Goal: Find specific page/section: Find specific page/section

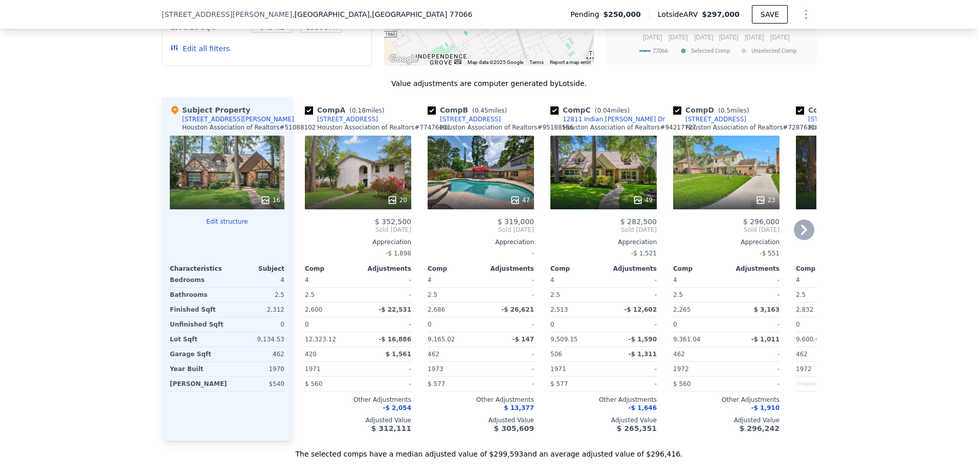
scroll to position [968, 0]
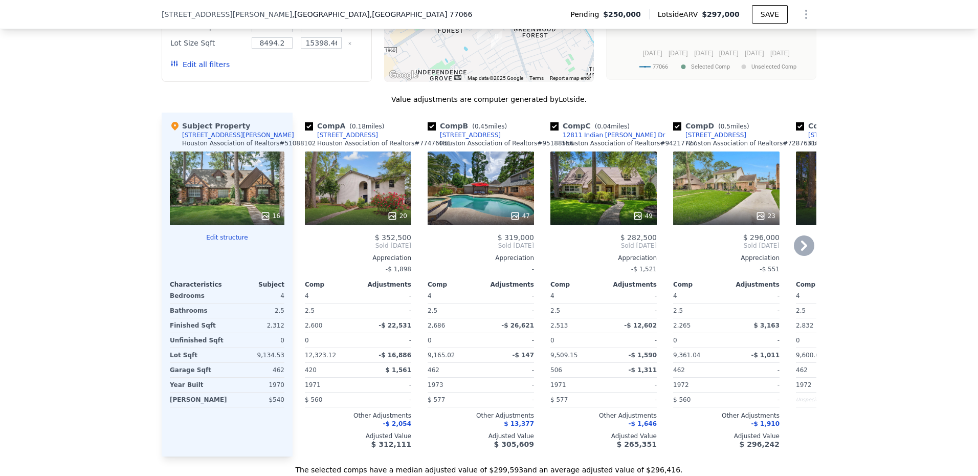
click at [488, 201] on div "47" at bounding box center [481, 188] width 106 height 74
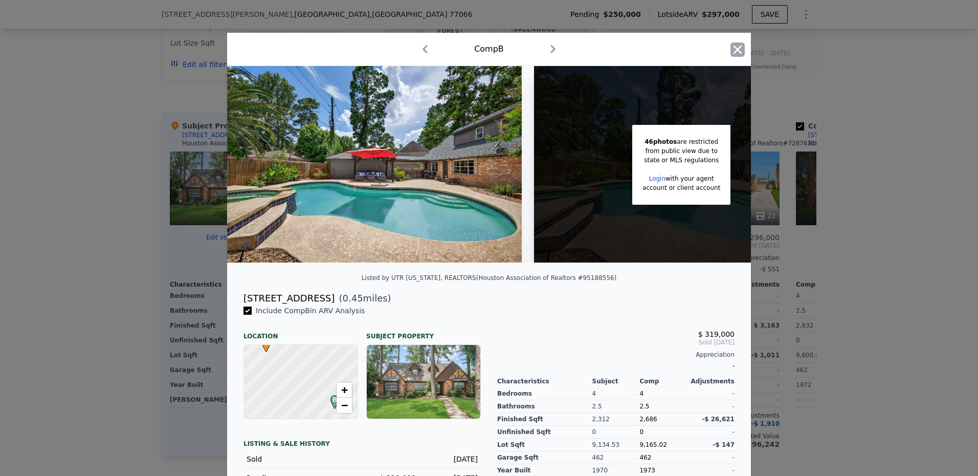
click at [734, 46] on icon "button" at bounding box center [737, 49] width 14 height 14
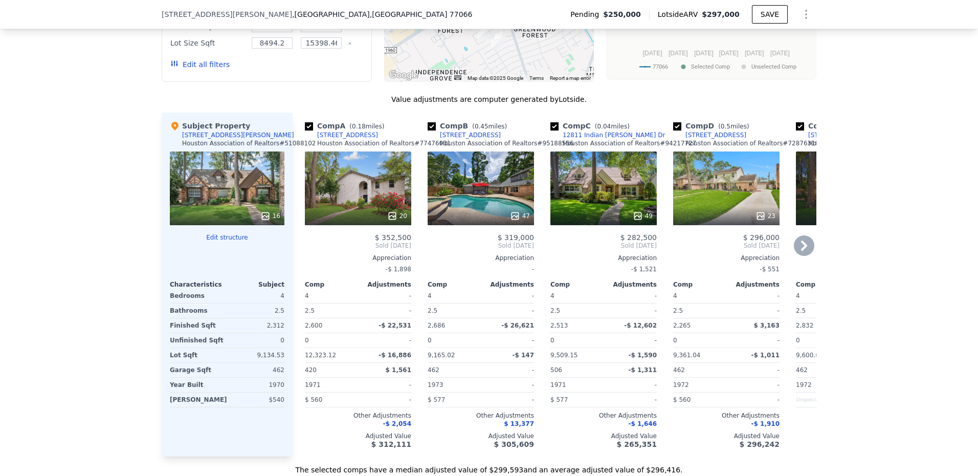
click at [804, 235] on icon at bounding box center [804, 245] width 20 height 20
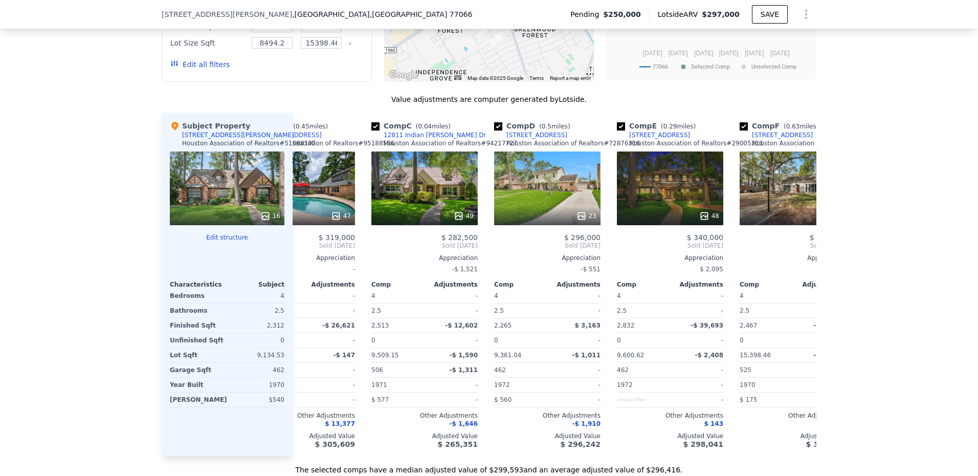
scroll to position [0, 245]
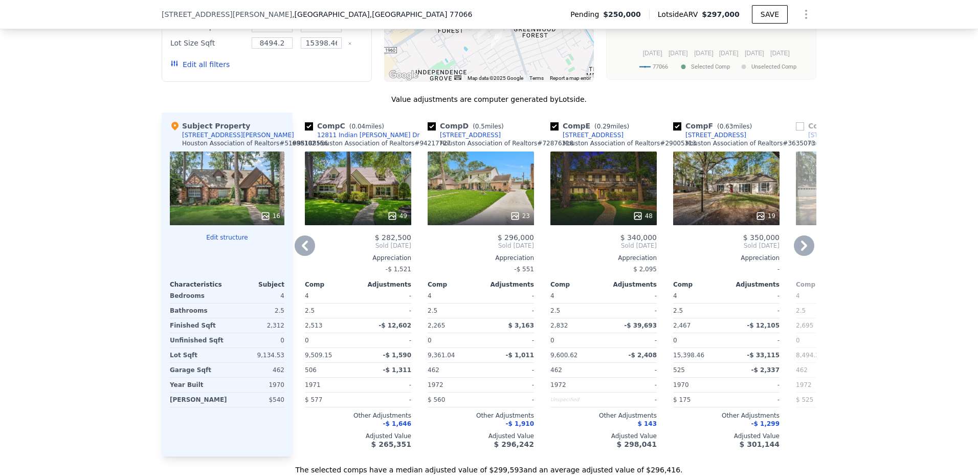
click at [804, 235] on icon at bounding box center [804, 245] width 20 height 20
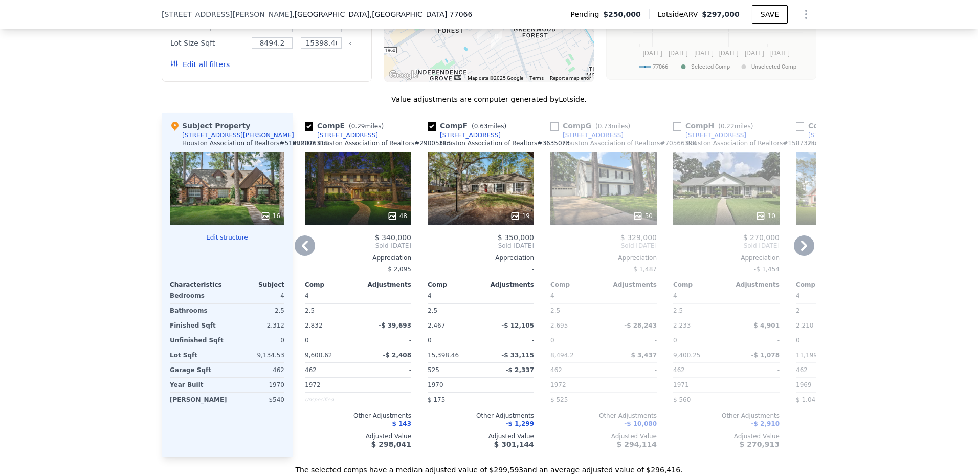
click at [804, 235] on icon at bounding box center [804, 245] width 20 height 20
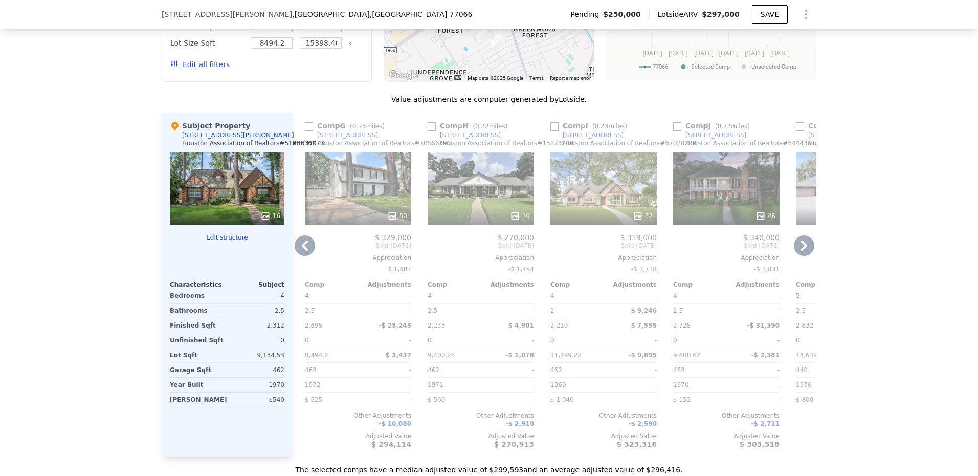
click at [804, 235] on icon at bounding box center [804, 245] width 20 height 20
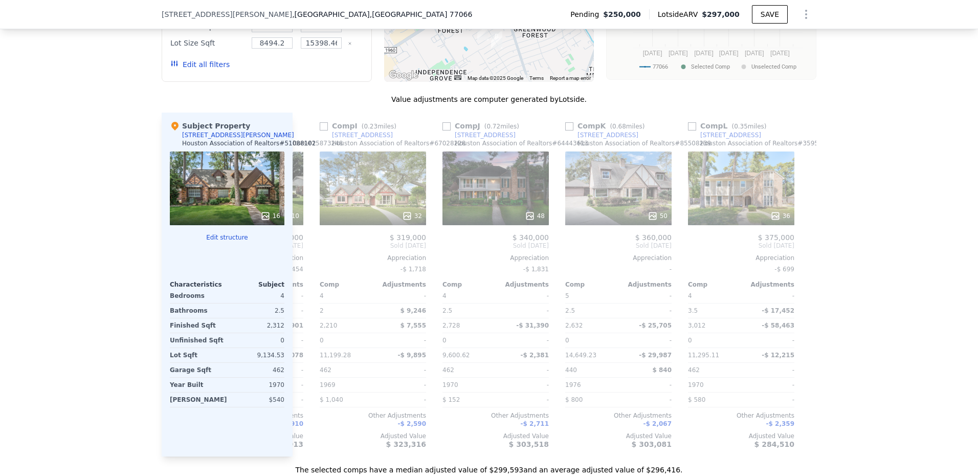
scroll to position [0, 974]
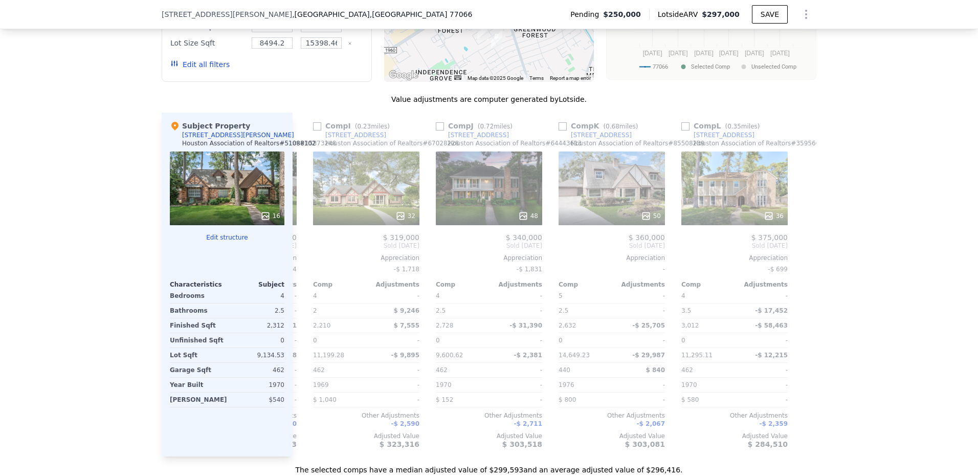
click at [804, 235] on div at bounding box center [808, 285] width 16 height 344
